Goal: Download file/media

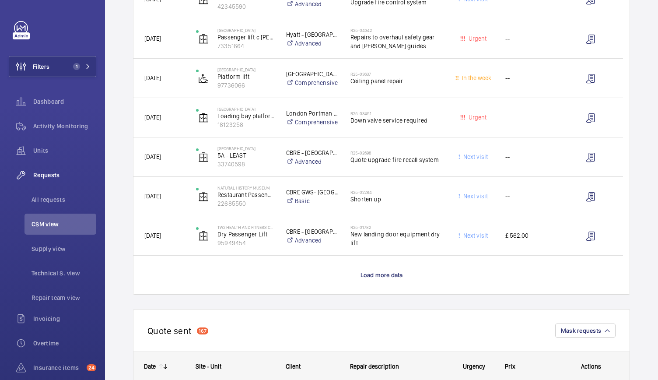
scroll to position [702, 0]
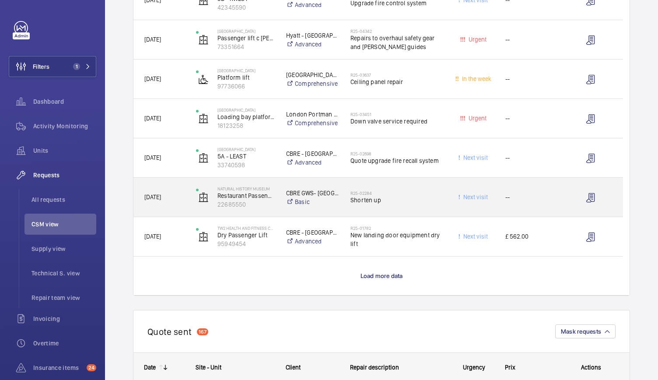
drag, startPoint x: 408, startPoint y: 197, endPoint x: 407, endPoint y: 208, distance: 11.0
click at [407, 208] on div "R25-02284 Shorten up" at bounding box center [397, 197] width 92 height 25
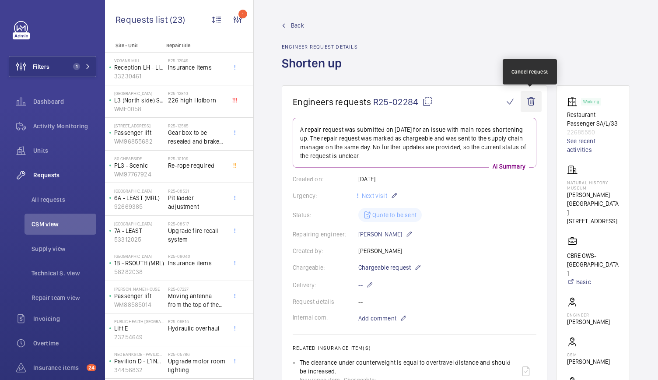
click at [532, 98] on wm-front-icon-button at bounding box center [531, 101] width 21 height 21
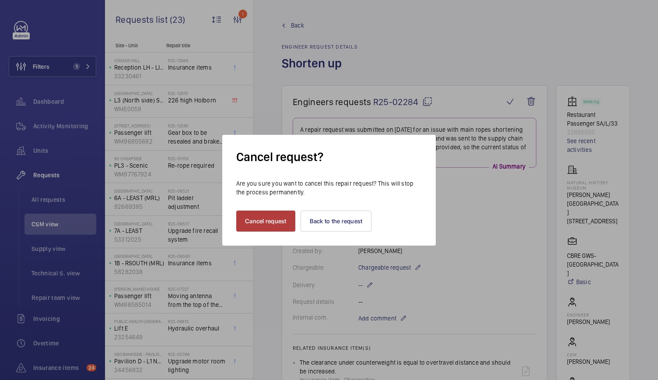
click at [259, 222] on button "Cancel request" at bounding box center [265, 221] width 59 height 21
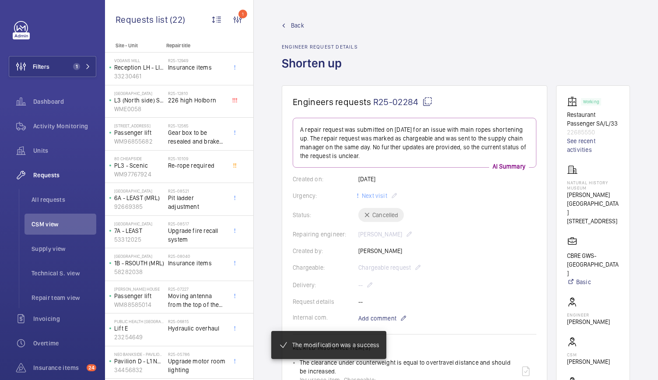
click at [298, 27] on span "Back" at bounding box center [297, 25] width 13 height 9
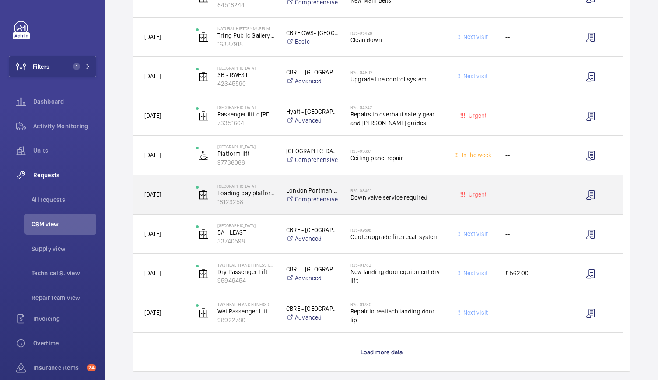
scroll to position [626, 0]
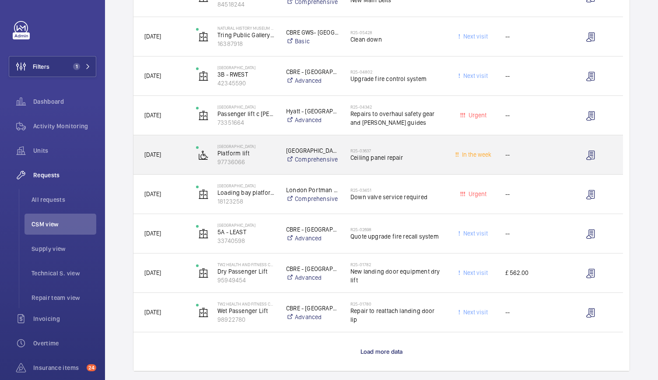
click at [275, 171] on div "Lincoln Square Platform lift 97736066" at bounding box center [230, 155] width 89 height 36
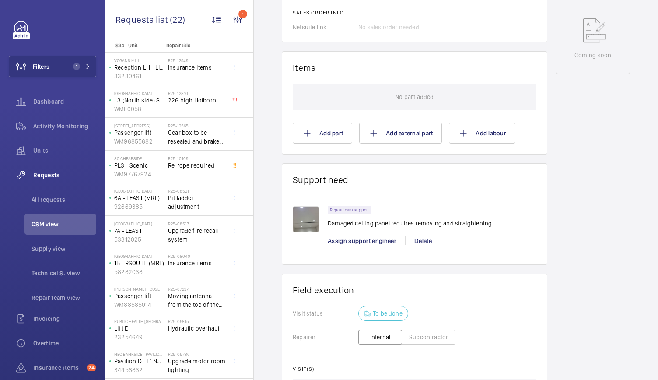
scroll to position [474, 0]
click at [309, 225] on img at bounding box center [306, 219] width 26 height 26
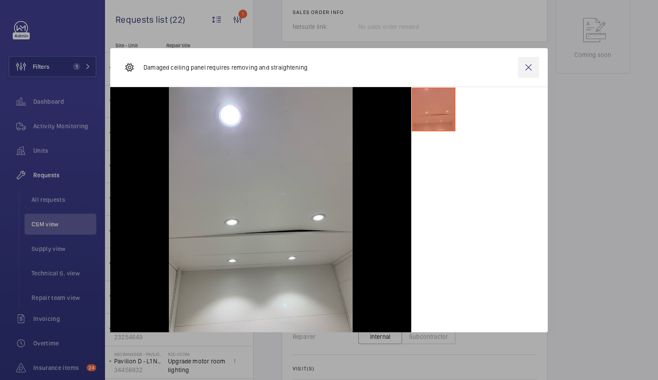
click at [526, 67] on wm-front-icon-button at bounding box center [528, 67] width 21 height 21
click at [590, 92] on div "Working Platform lift 97736066 See recent activities Lincoln Square Lincoln Squ…" at bounding box center [593, 45] width 74 height 866
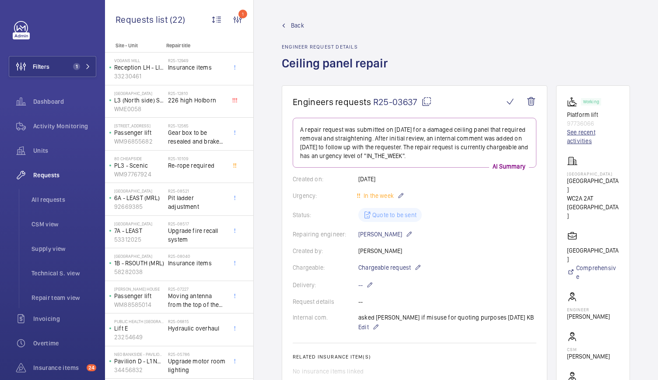
click at [577, 139] on link "See recent activities" at bounding box center [593, 137] width 52 height 18
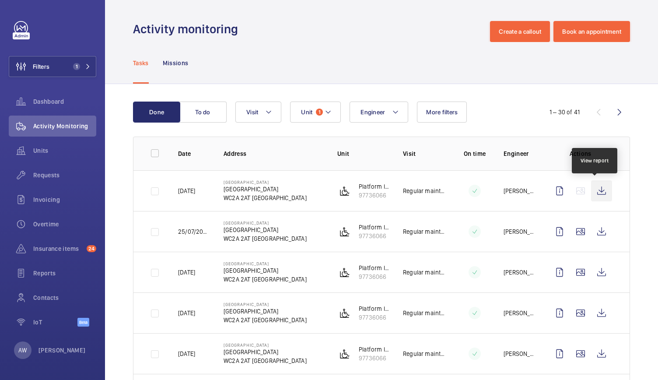
click at [603, 198] on wm-front-icon-button at bounding box center [601, 190] width 21 height 21
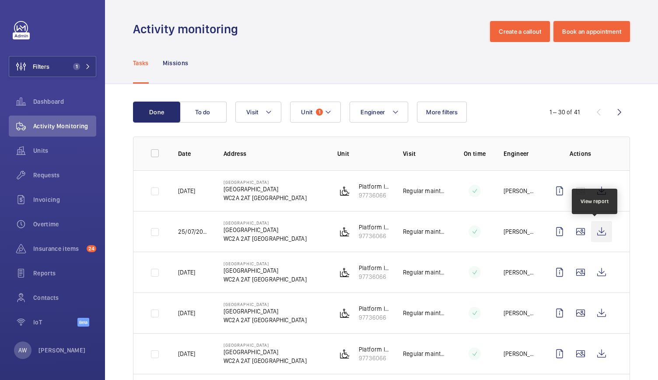
click at [602, 236] on wm-front-icon-button at bounding box center [601, 231] width 21 height 21
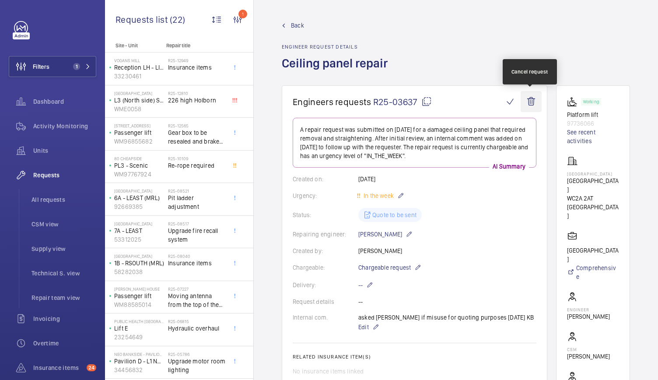
click at [533, 99] on wm-front-icon-button at bounding box center [531, 101] width 21 height 21
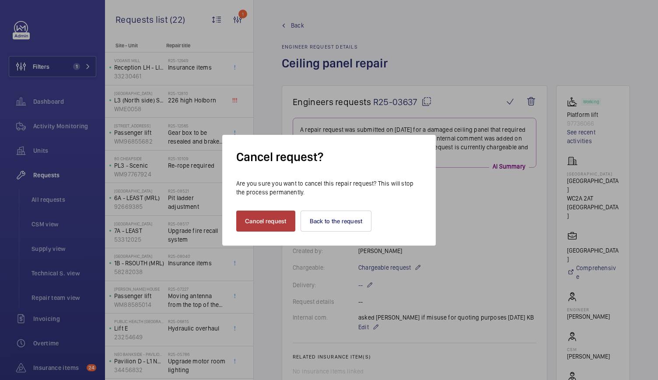
click at [278, 211] on button "Cancel request" at bounding box center [265, 221] width 59 height 21
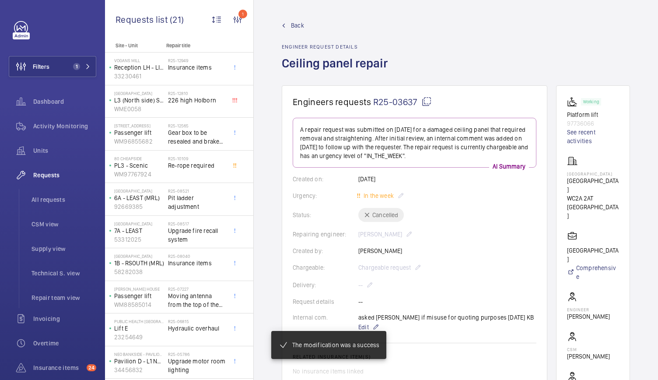
click at [304, 25] on link "Back" at bounding box center [337, 25] width 111 height 9
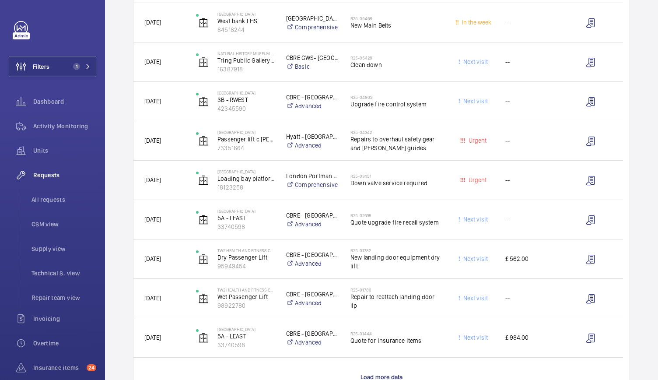
scroll to position [600, 0]
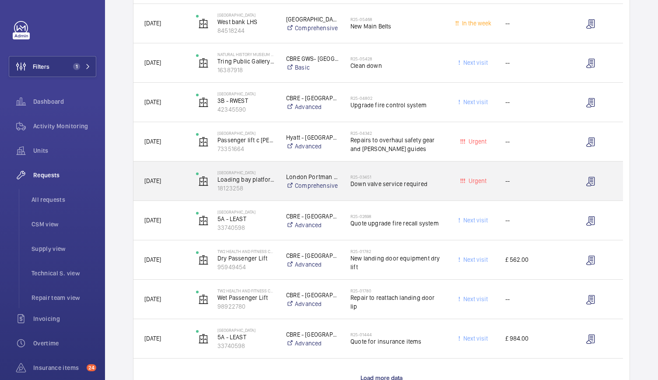
click at [283, 189] on div "London Portman Hotel Ltd Comprehensive" at bounding box center [307, 181] width 63 height 35
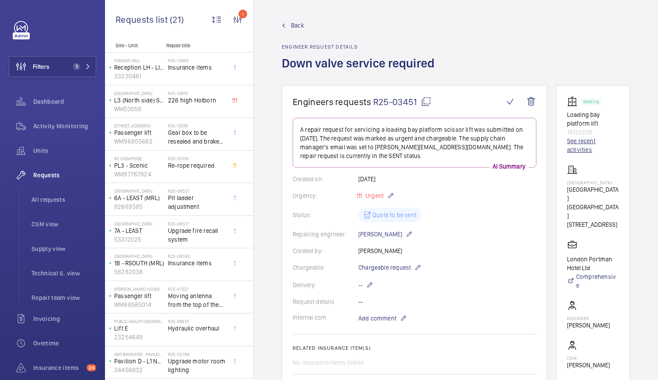
click at [578, 143] on link "See recent activities" at bounding box center [593, 146] width 52 height 18
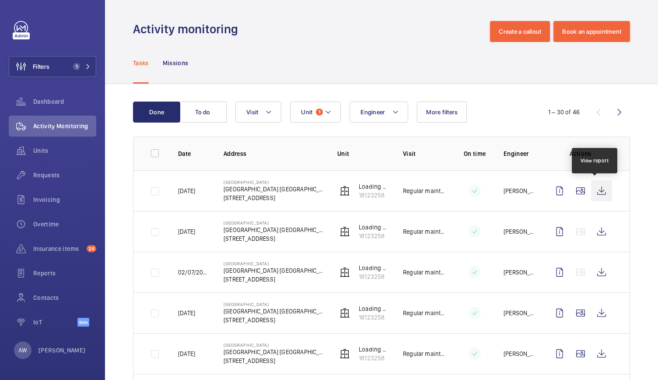
click at [596, 198] on wm-front-icon-button at bounding box center [601, 190] width 21 height 21
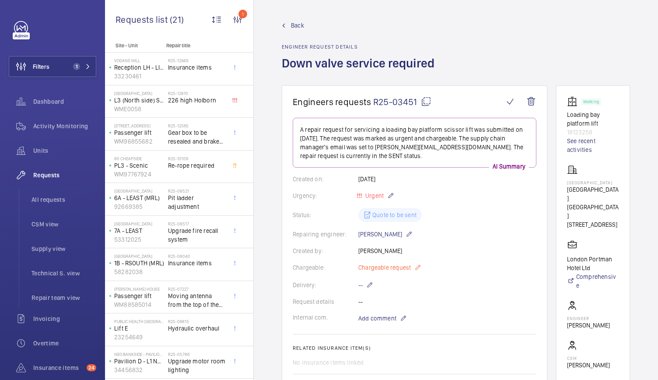
click at [412, 269] on p "Chargeable request" at bounding box center [390, 267] width 63 height 11
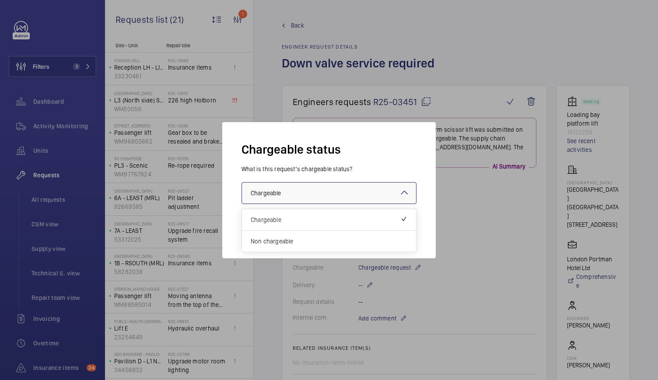
click at [301, 184] on div at bounding box center [329, 193] width 174 height 21
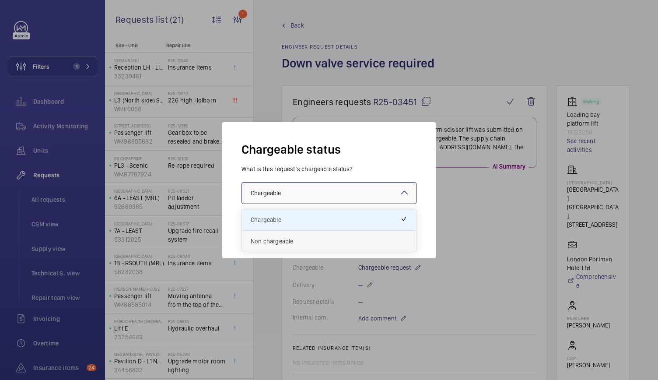
click at [271, 240] on span "Non chargeable" at bounding box center [329, 241] width 157 height 9
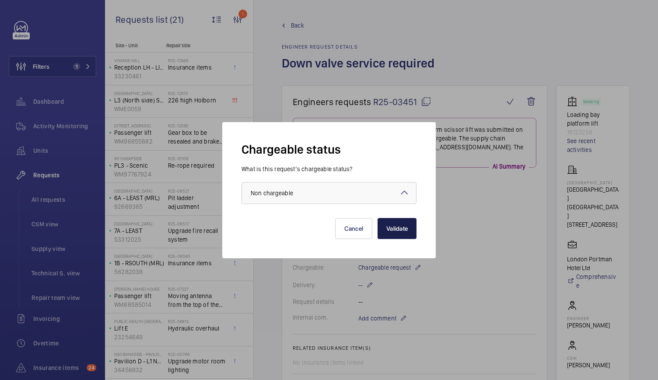
click at [409, 231] on button "Validate" at bounding box center [397, 228] width 39 height 21
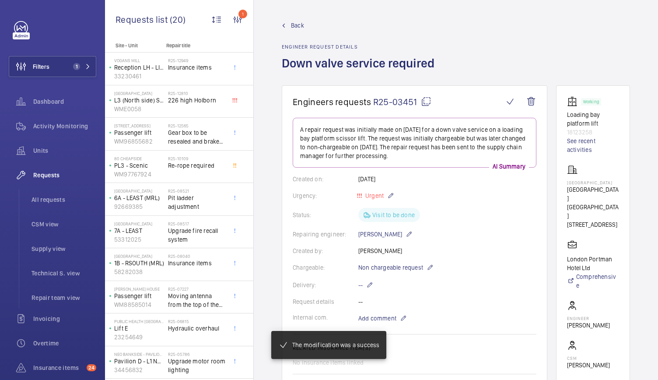
click at [301, 28] on span "Back" at bounding box center [297, 25] width 13 height 9
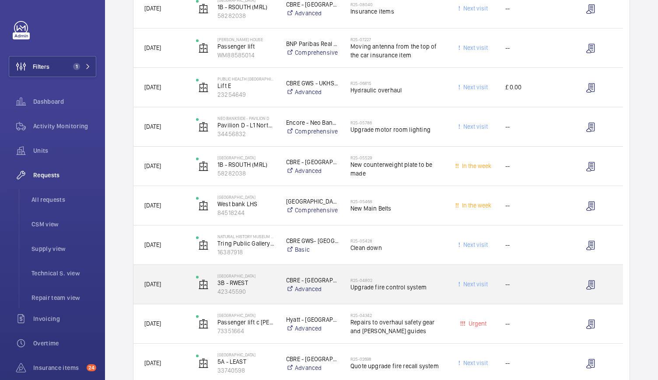
scroll to position [476, 0]
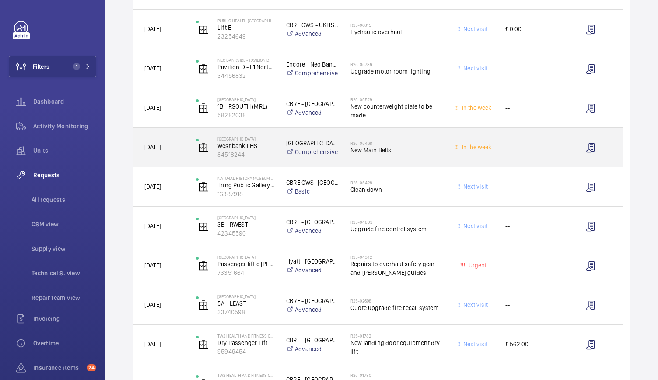
click at [273, 165] on div "Lincoln Square West bank LHS 84518244" at bounding box center [230, 148] width 89 height 36
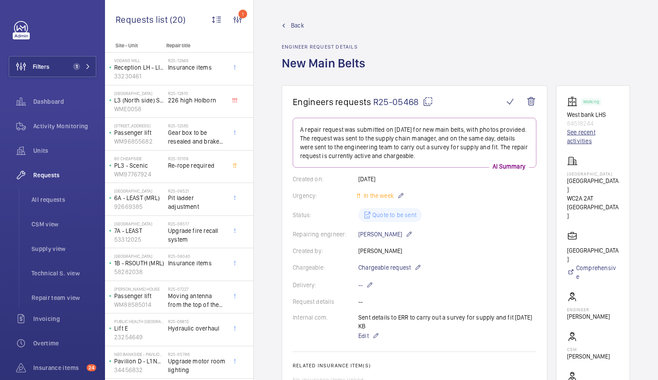
click at [574, 140] on link "See recent activities" at bounding box center [593, 137] width 52 height 18
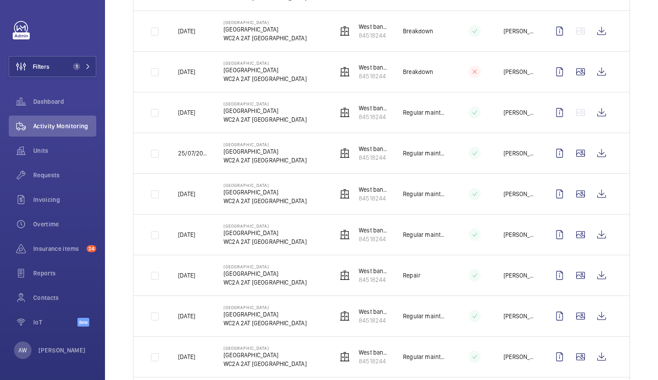
scroll to position [242, 0]
click at [601, 277] on wm-front-icon-button at bounding box center [601, 274] width 21 height 21
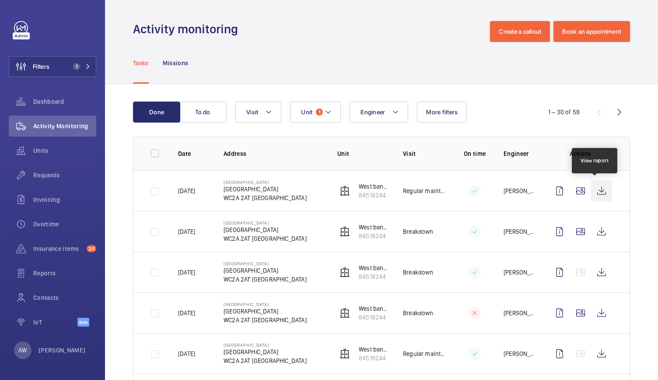
click at [598, 194] on wm-front-icon-button at bounding box center [601, 190] width 21 height 21
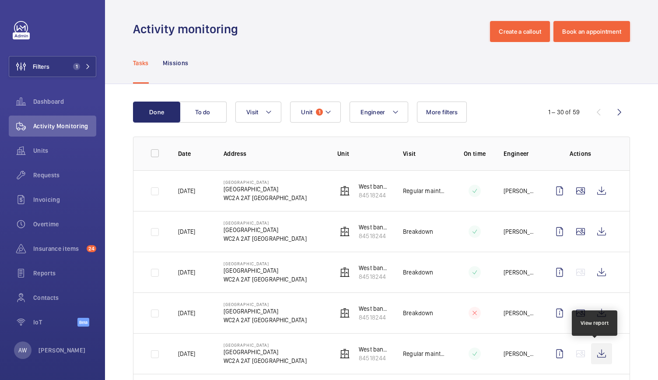
click at [593, 352] on wm-front-icon-button at bounding box center [601, 353] width 21 height 21
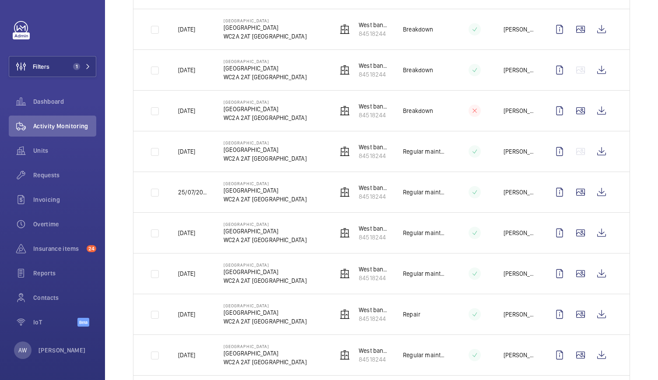
scroll to position [211, 0]
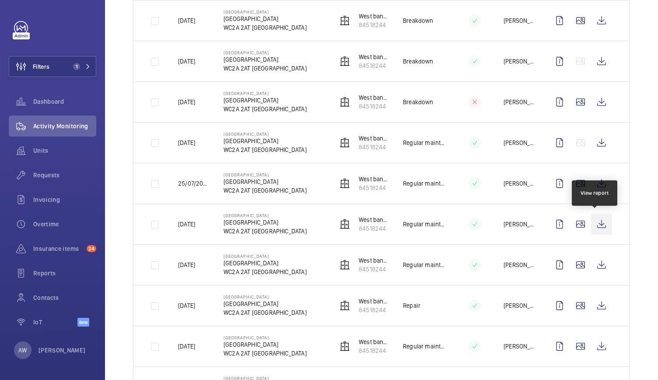
click at [598, 226] on wm-front-icon-button at bounding box center [601, 224] width 21 height 21
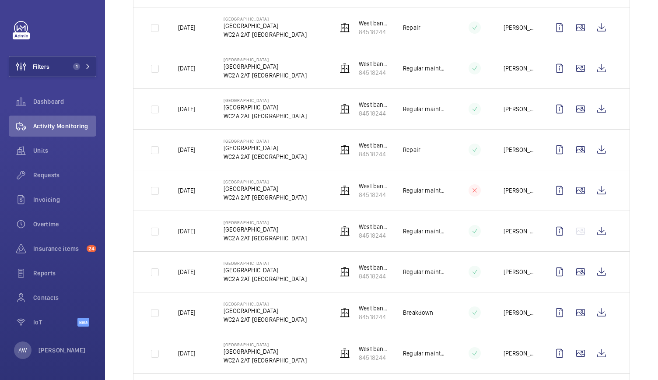
scroll to position [496, 0]
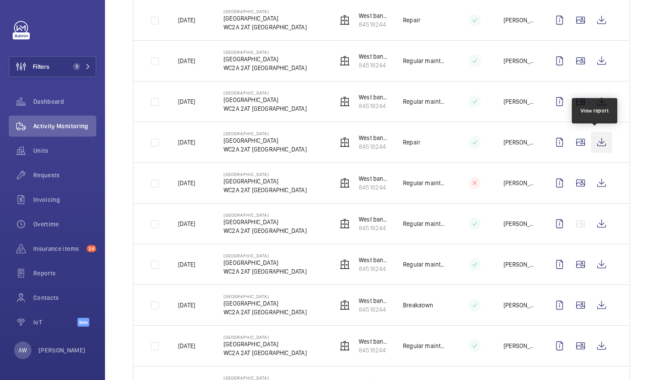
click at [594, 139] on wm-front-icon-button at bounding box center [601, 142] width 21 height 21
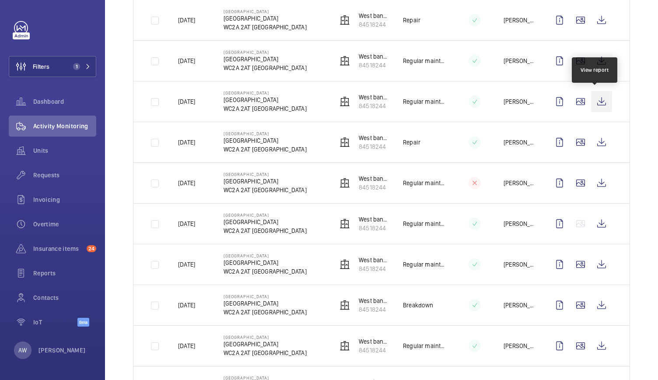
click at [596, 102] on wm-front-icon-button at bounding box center [601, 101] width 21 height 21
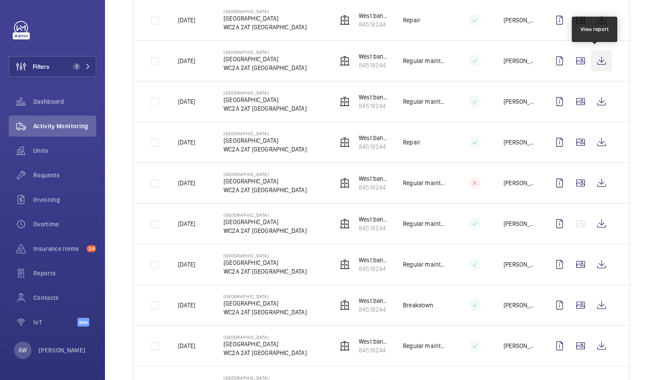
click at [599, 62] on wm-front-icon-button at bounding box center [601, 60] width 21 height 21
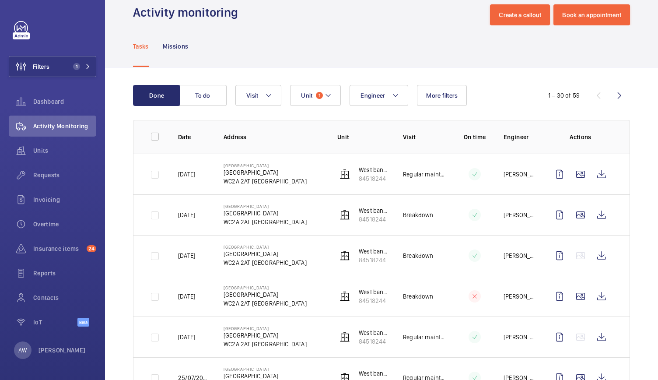
scroll to position [0, 0]
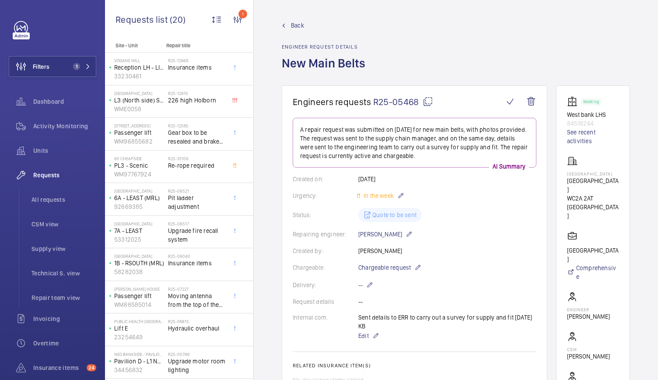
click at [295, 25] on span "Back" at bounding box center [297, 25] width 13 height 9
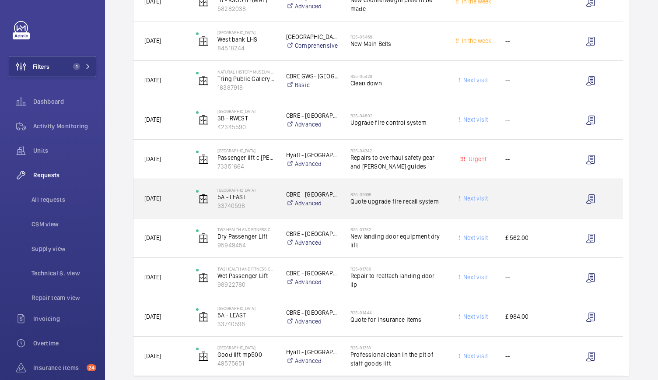
scroll to position [578, 0]
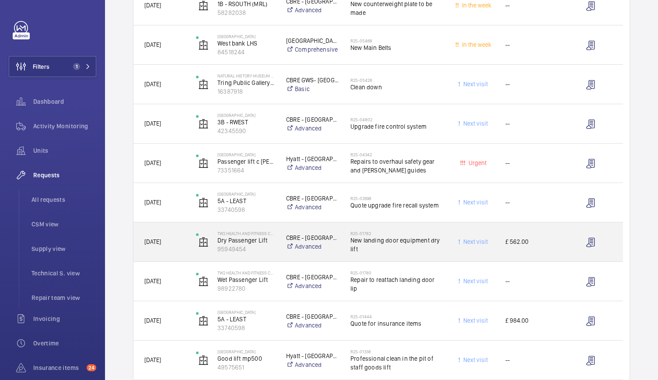
click at [272, 260] on div "TW2 Health and Fitness Club Dry Passenger Lift 95949454" at bounding box center [230, 241] width 90 height 39
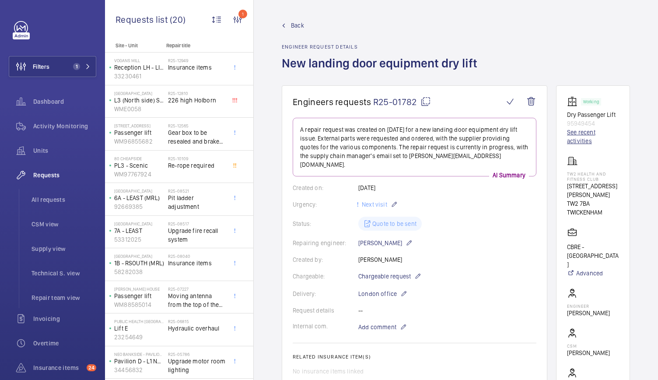
click at [581, 132] on link "See recent activities" at bounding box center [593, 137] width 52 height 18
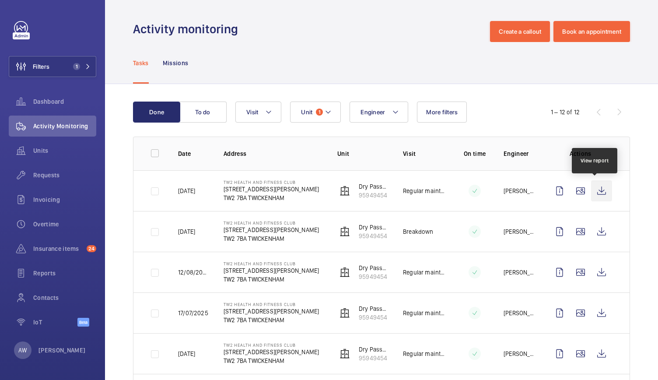
click at [595, 187] on wm-front-icon-button at bounding box center [601, 190] width 21 height 21
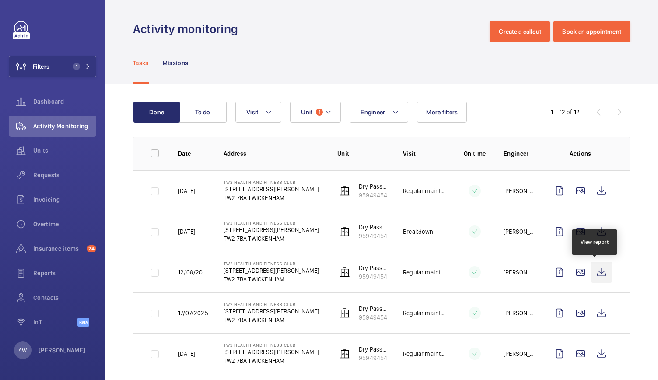
click at [593, 270] on wm-front-icon-button at bounding box center [601, 272] width 21 height 21
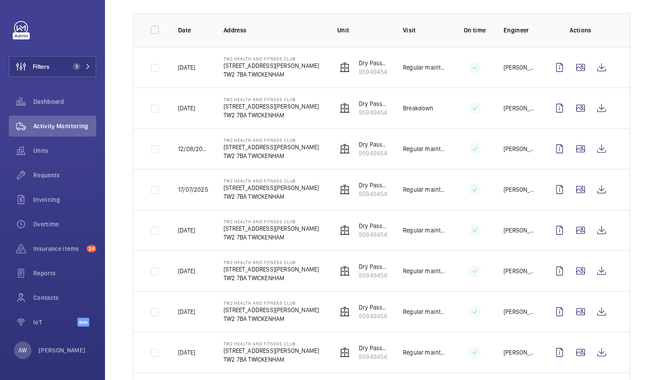
scroll to position [125, 0]
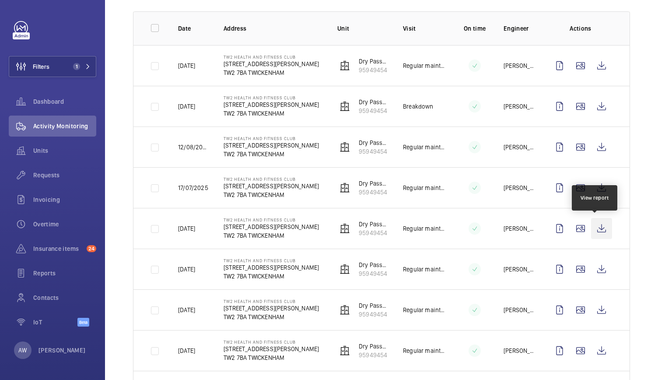
click at [596, 228] on wm-front-icon-button at bounding box center [601, 228] width 21 height 21
click at [635, 109] on div "Done To do Engineer Unit 1 Visit More filters 1 – 12 of 12 Date Address Unit Vi…" at bounding box center [381, 257] width 553 height 596
